Goal: Transaction & Acquisition: Purchase product/service

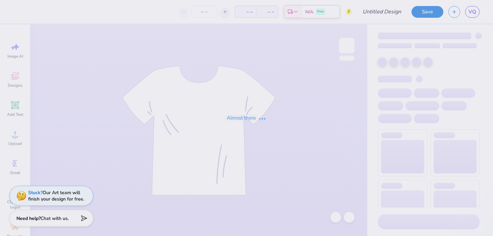
click at [42, 219] on div "Almost there" at bounding box center [246, 118] width 493 height 236
type input "MIT"
type input "12"
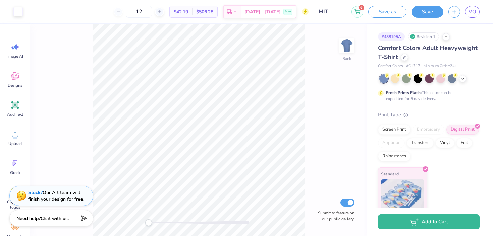
click at [49, 148] on div "Back Submit to feature on our public gallery." at bounding box center [198, 130] width 337 height 212
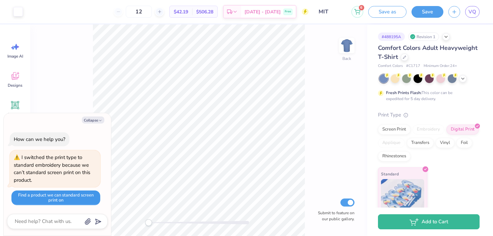
click at [41, 194] on button "Find a product we can standard screen print on" at bounding box center [55, 198] width 89 height 15
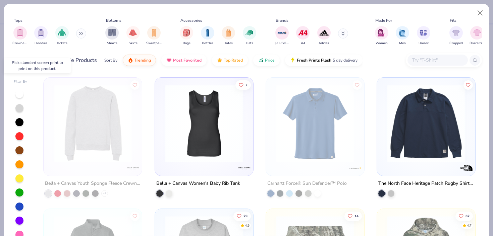
click at [112, 129] on img at bounding box center [92, 123] width 85 height 78
click at [209, 118] on img at bounding box center [204, 123] width 85 height 78
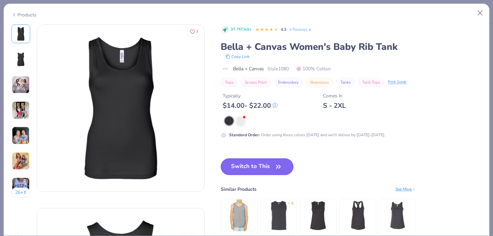
click at [236, 163] on button "Switch to This" at bounding box center [257, 167] width 73 height 17
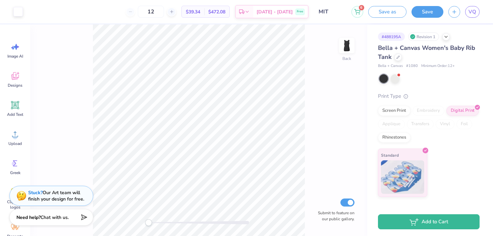
click at [60, 215] on div "Need help? Chat with us." at bounding box center [51, 217] width 84 height 17
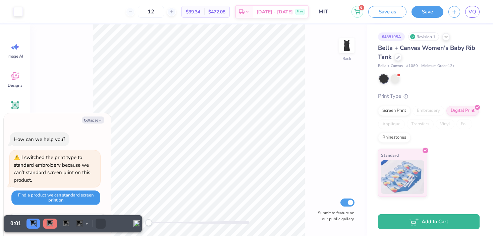
click at [59, 199] on button "Find a product we can standard screen print on" at bounding box center [55, 198] width 89 height 15
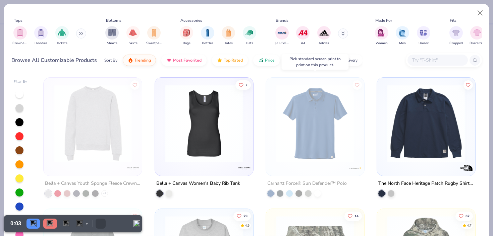
scroll to position [11, 0]
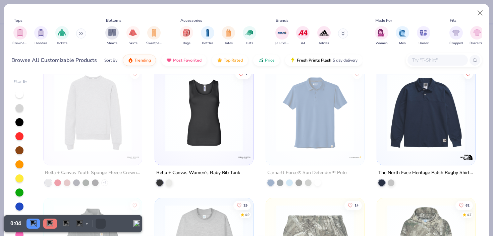
click at [442, 104] on img at bounding box center [425, 113] width 85 height 78
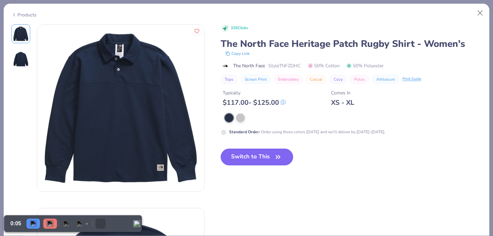
click at [250, 162] on button "Switch to This" at bounding box center [257, 157] width 73 height 17
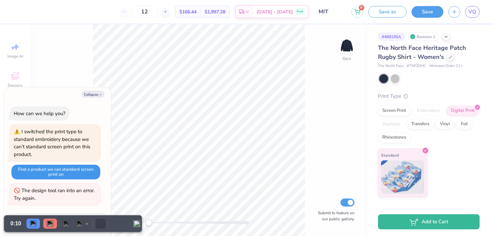
click at [66, 174] on button "Find a product we can standard screen print on" at bounding box center [55, 172] width 89 height 15
type textarea "x"
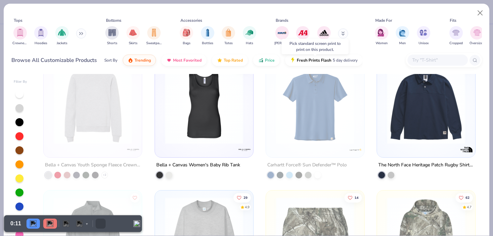
scroll to position [19, 0]
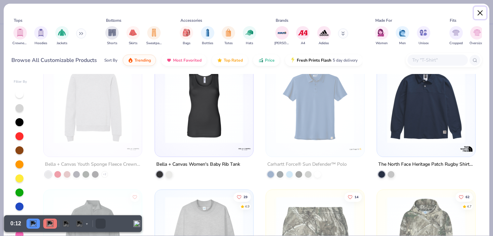
click at [479, 13] on button "Close" at bounding box center [480, 13] width 13 height 13
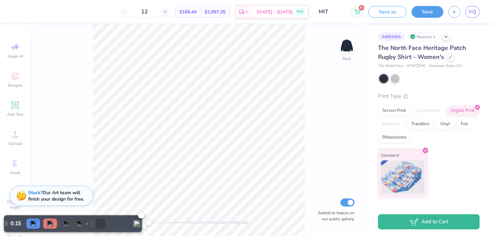
click at [44, 227] on div at bounding box center [50, 224] width 14 height 10
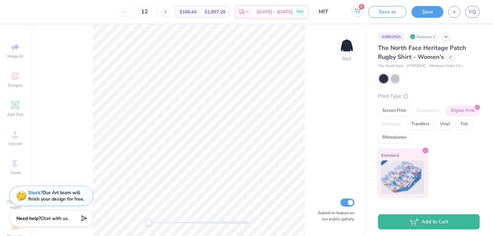
click at [357, 14] on button "6" at bounding box center [357, 11] width 12 height 12
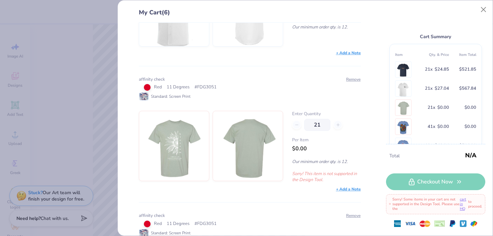
scroll to position [227, 0]
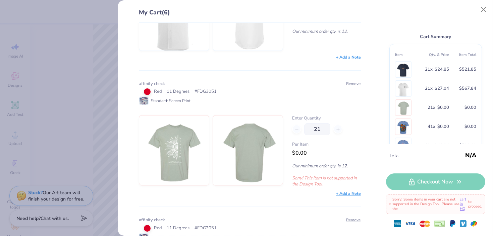
click at [347, 82] on button "Remove" at bounding box center [353, 84] width 15 height 6
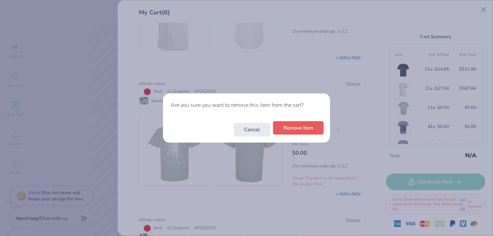
click at [311, 127] on button "Remove Item" at bounding box center [298, 128] width 51 height 14
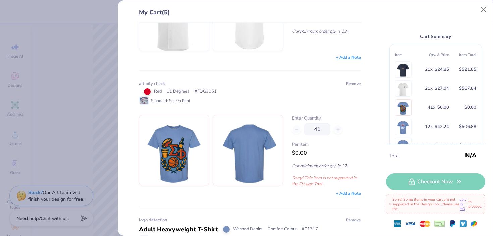
click at [349, 84] on button "Remove" at bounding box center [353, 84] width 15 height 6
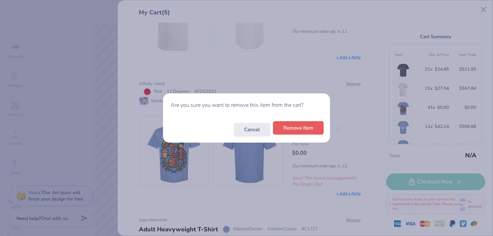
click at [310, 125] on button "Remove Item" at bounding box center [298, 128] width 51 height 14
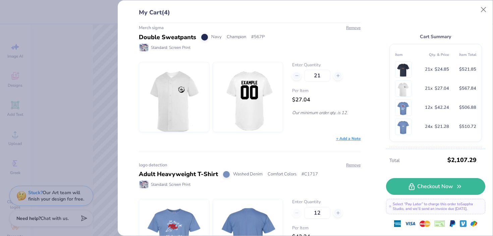
scroll to position [0, 0]
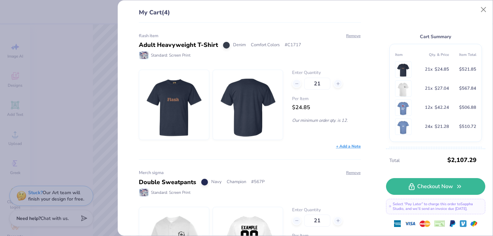
click at [63, 99] on div "My Cart (4) flash item Adult Heavyweight T-Shirt Denim Comfort Colors # C1717 S…" at bounding box center [246, 118] width 493 height 236
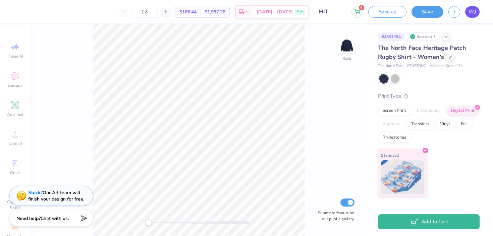
click at [473, 7] on link "VQ" at bounding box center [472, 12] width 14 height 12
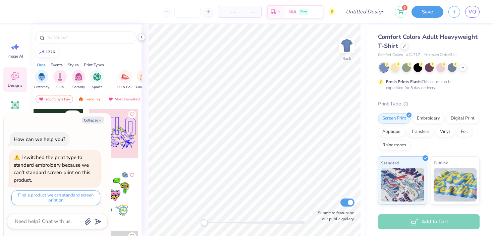
click at [141, 35] on icon at bounding box center [141, 37] width 5 height 5
type textarea "x"
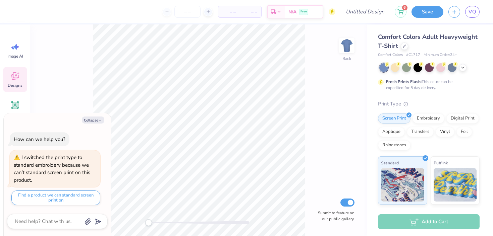
click at [131, 8] on div "– – Per Item – – Total Est. Delivery N/A Free" at bounding box center [176, 11] width 317 height 23
